Goal: Information Seeking & Learning: Learn about a topic

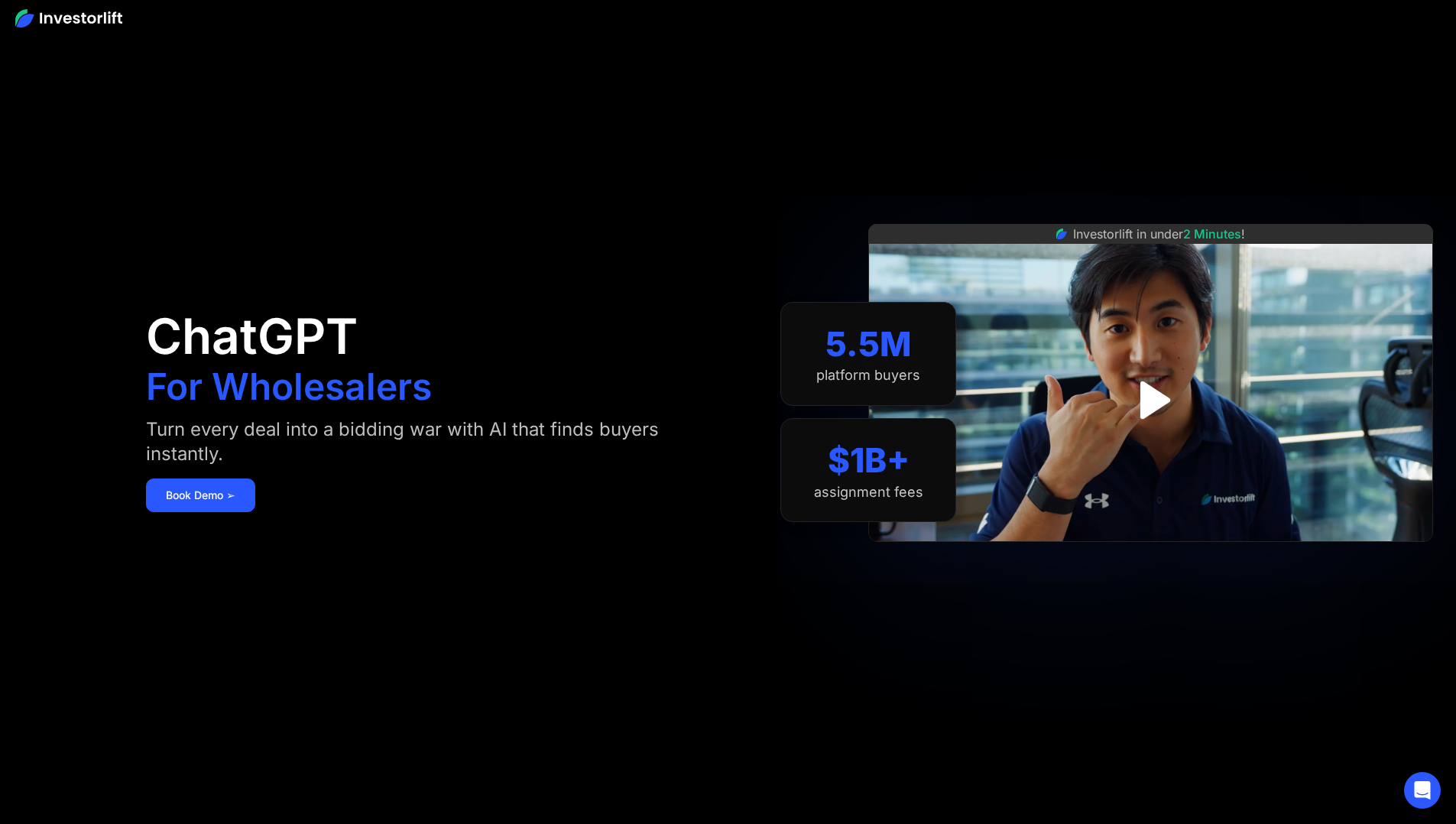
click at [75, 18] on img at bounding box center [68, 18] width 107 height 18
click at [65, 14] on img at bounding box center [68, 18] width 107 height 18
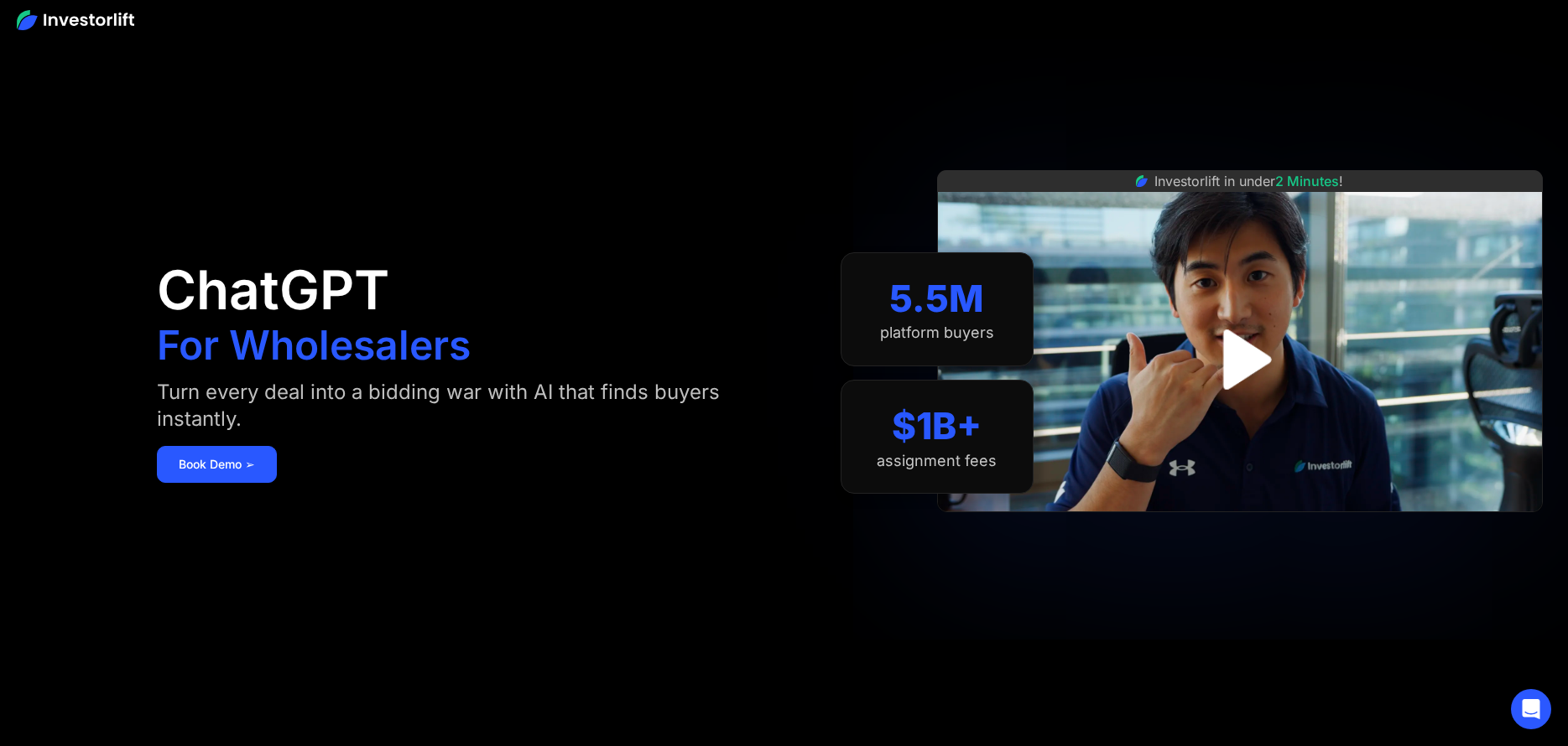
click at [1242, 351] on img "open lightbox" at bounding box center [1239, 359] width 109 height 109
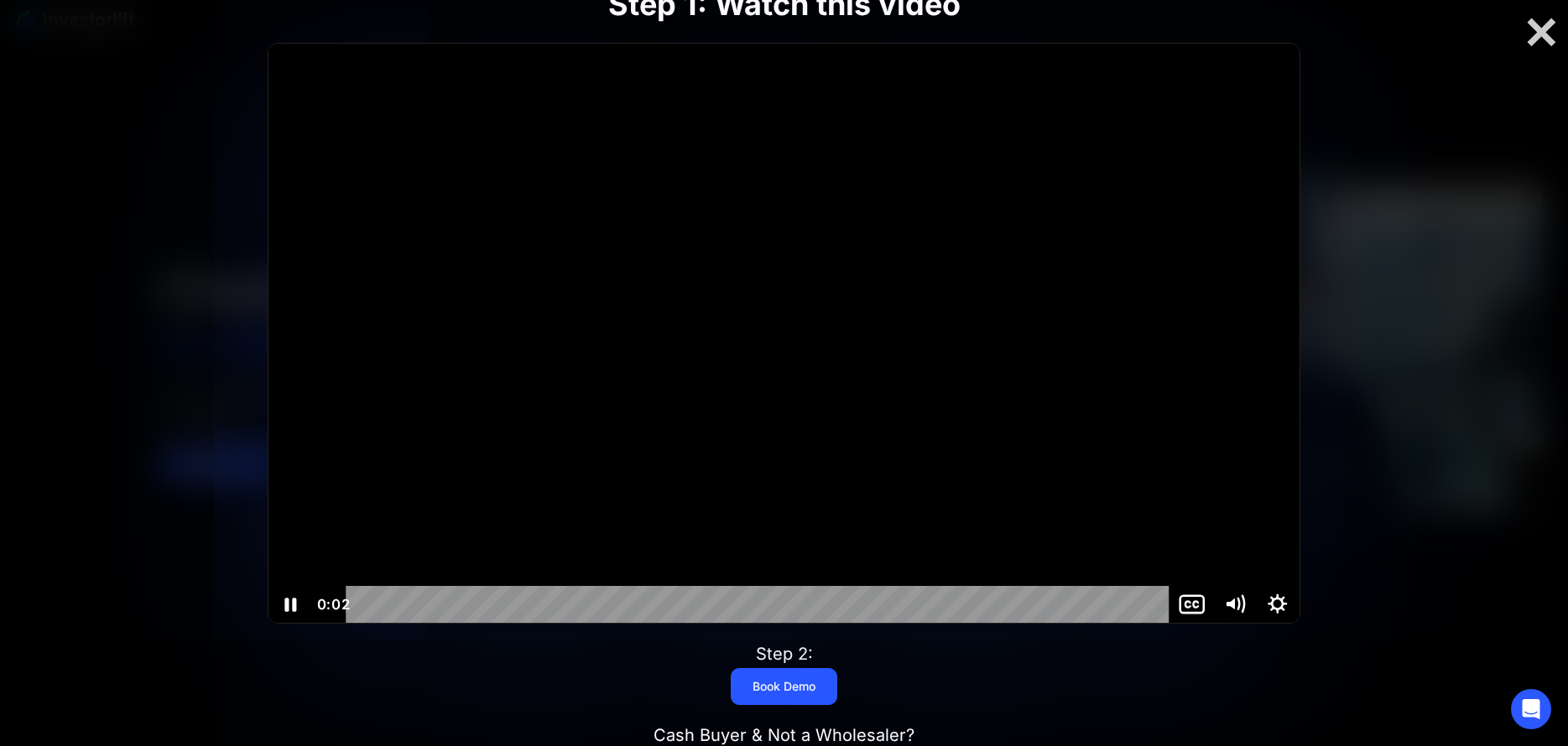
click at [1110, 603] on div "Playbar" at bounding box center [760, 604] width 798 height 37
drag, startPoint x: 1010, startPoint y: 623, endPoint x: 143, endPoint y: 544, distance: 870.6
click at [142, 573] on div "Step 1: Watch this video Click for sound @keyframes VOLUME_SMALL_WAVE_FLASH { 0…" at bounding box center [784, 373] width 1568 height 746
click at [752, 321] on div at bounding box center [783, 332] width 1030 height 579
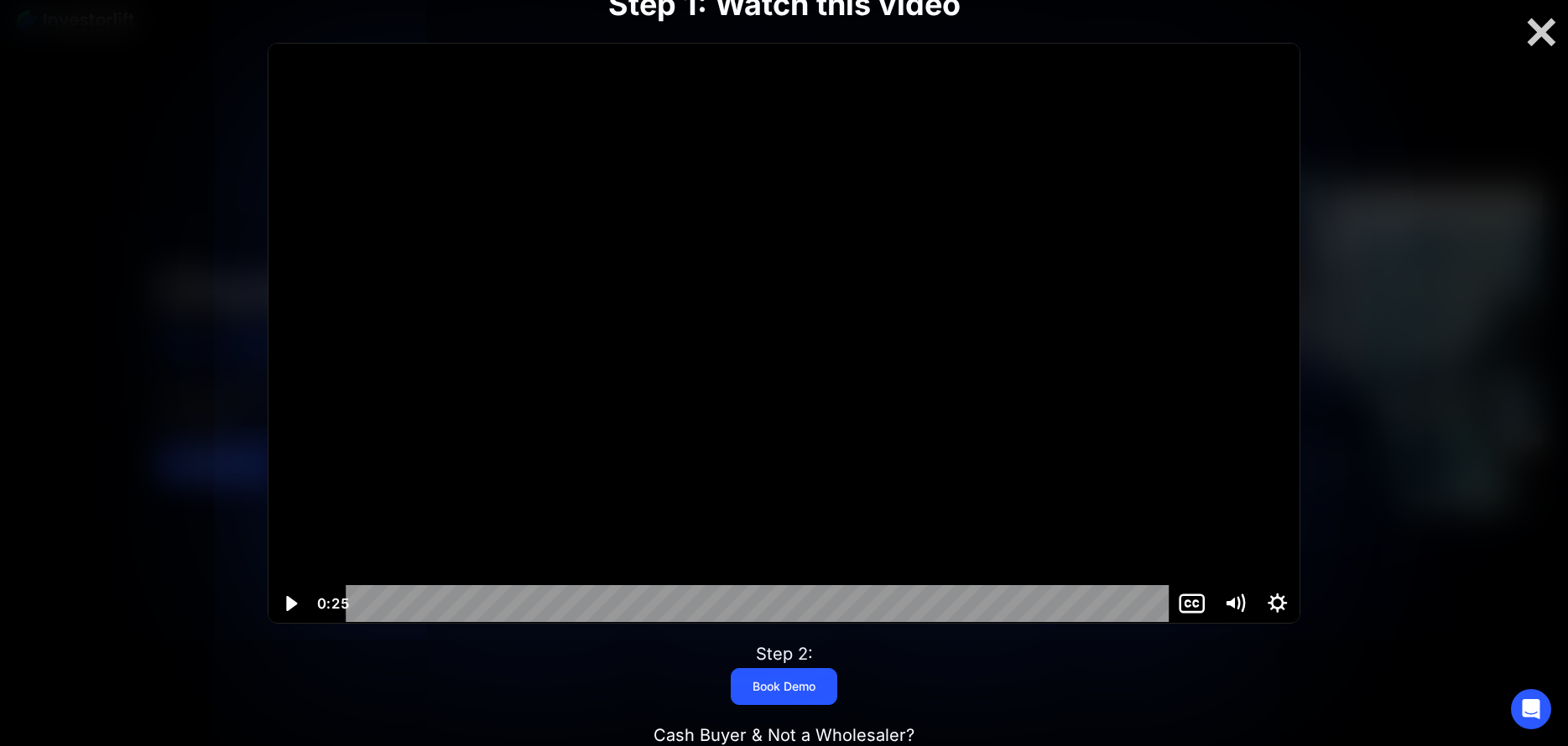
click at [468, 452] on div at bounding box center [783, 332] width 1030 height 579
